Goal: Find specific page/section: Find specific page/section

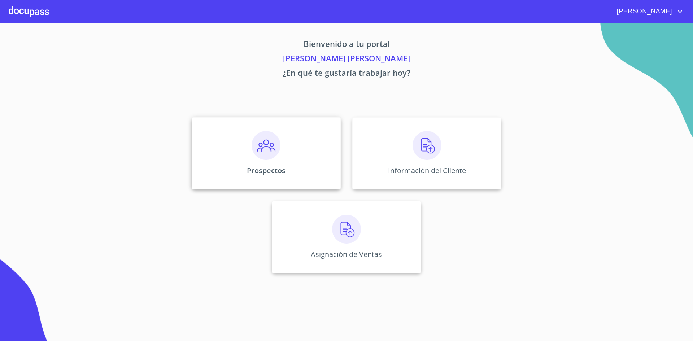
click at [258, 135] on img at bounding box center [266, 145] width 29 height 29
